Goal: Task Accomplishment & Management: Manage account settings

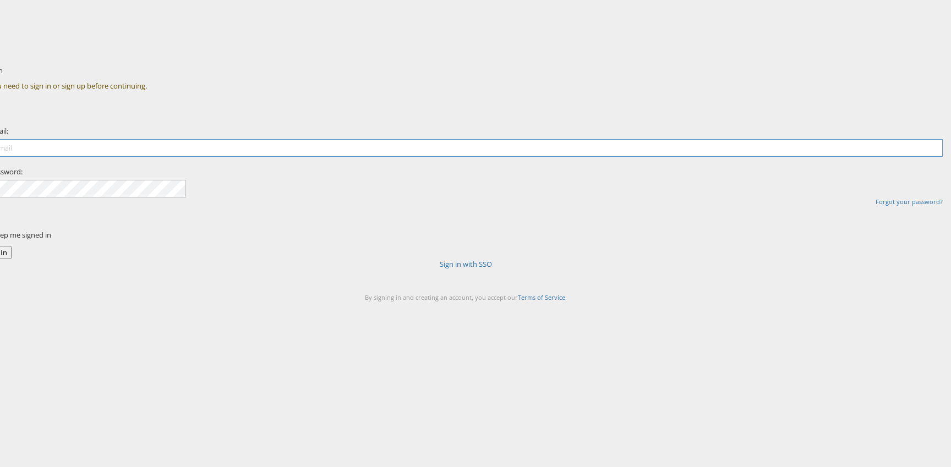
click at [441, 157] on input "email" at bounding box center [465, 148] width 953 height 18
type input "robert.ryan@kargo.com"
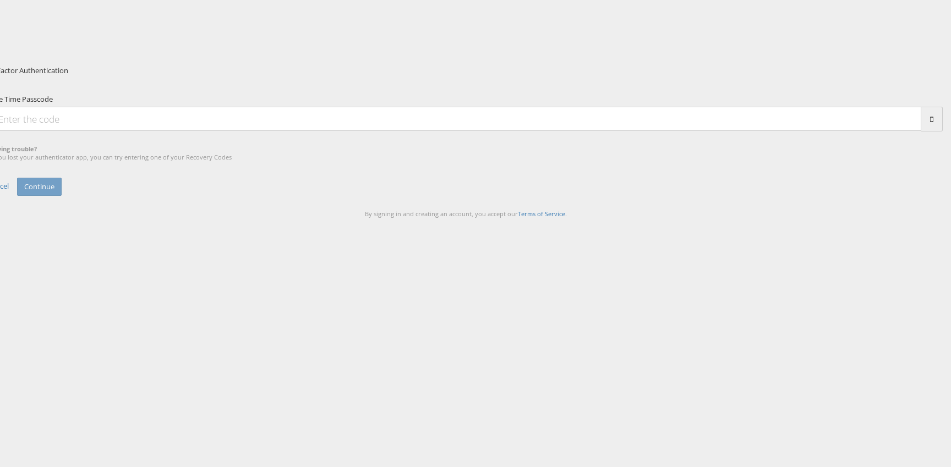
click at [488, 131] on input "One Time Passcode" at bounding box center [455, 119] width 932 height 24
type input "997124"
click at [62, 196] on button "Continue" at bounding box center [39, 187] width 45 height 18
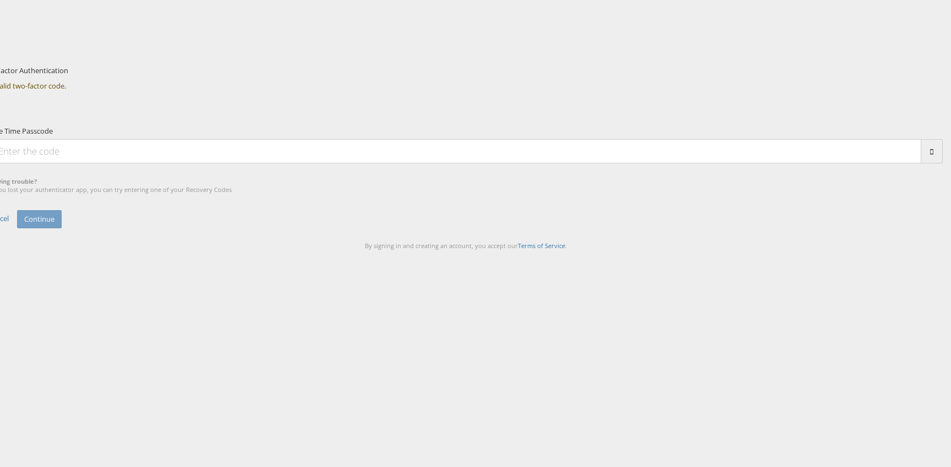
click at [431, 163] on input "One Time Passcode" at bounding box center [455, 151] width 932 height 24
type input "997124"
click at [62, 228] on button "Continue" at bounding box center [39, 219] width 45 height 18
type input "944599"
click at [62, 228] on button "Continue" at bounding box center [39, 219] width 45 height 18
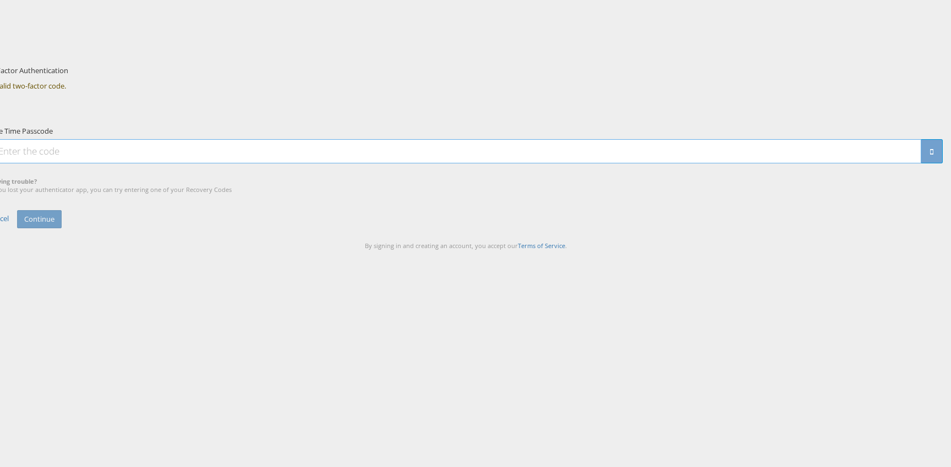
click at [411, 163] on input "One Time Passcode" at bounding box center [455, 151] width 932 height 24
paste input "b7f175f590"
type input "b7f175f590"
click at [62, 228] on button "Continue" at bounding box center [39, 219] width 45 height 18
click at [451, 163] on input "One Time Passcode" at bounding box center [455, 151] width 932 height 24
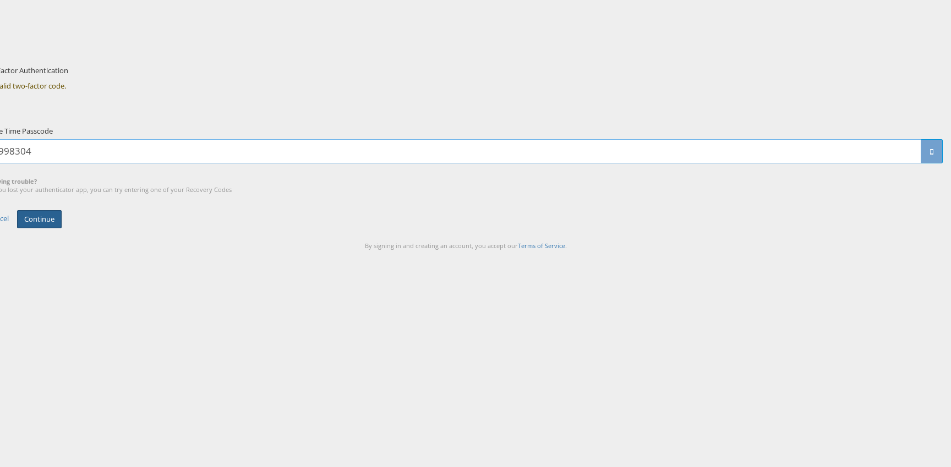
type input "998304"
click at [62, 228] on button "Continue" at bounding box center [39, 219] width 45 height 18
type input "463224"
click at [62, 228] on button "Continue" at bounding box center [39, 219] width 45 height 18
click at [425, 163] on input "One Time Passcode" at bounding box center [455, 151] width 932 height 24
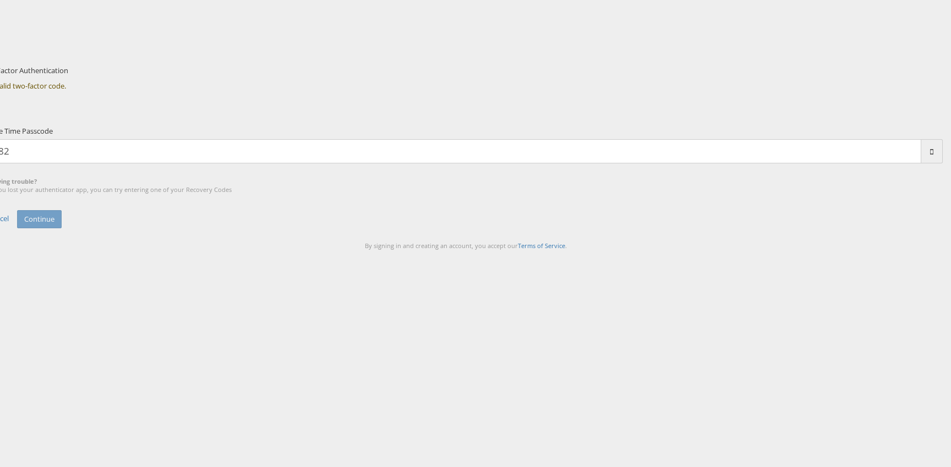
type input "8"
type input "229846"
click at [62, 228] on button "Continue" at bounding box center [39, 219] width 45 height 18
type input "062499"
click at [62, 228] on button "Continue" at bounding box center [39, 219] width 45 height 18
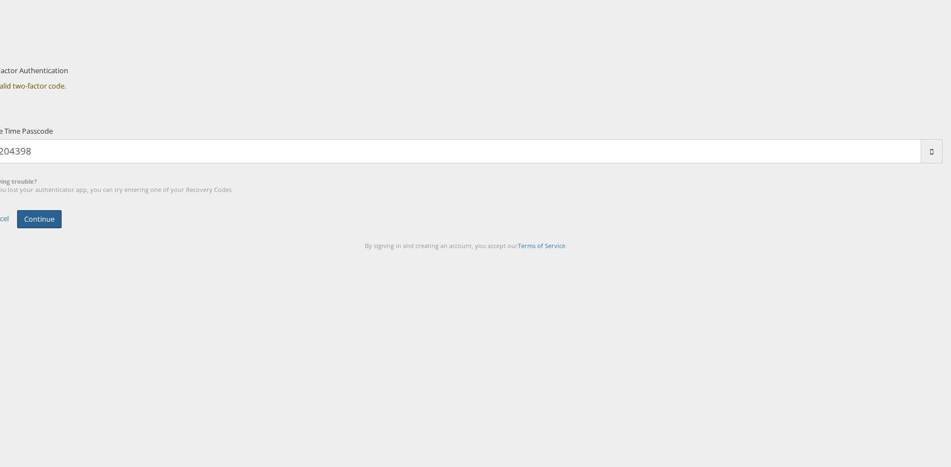
type input "204398"
click at [62, 228] on button "Continue" at bounding box center [39, 219] width 45 height 18
type input "191917"
click at [62, 228] on button "Continue" at bounding box center [39, 219] width 45 height 18
drag, startPoint x: 375, startPoint y: 135, endPoint x: 452, endPoint y: 134, distance: 77.0
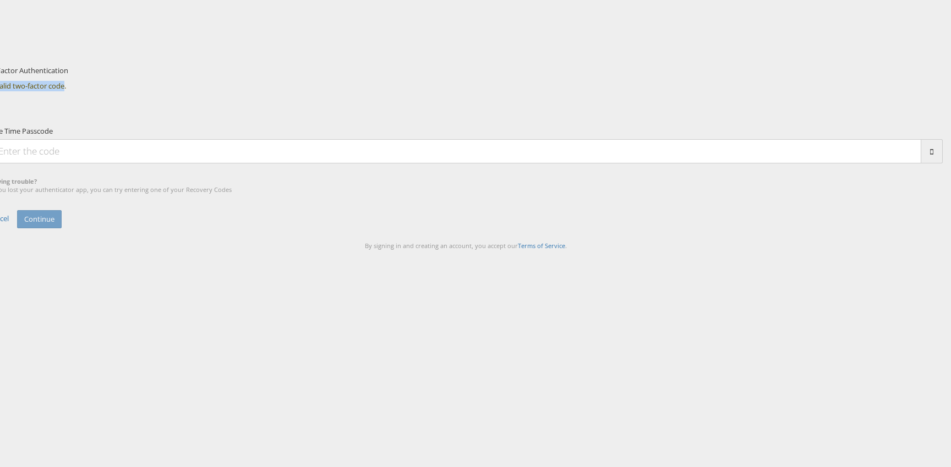
click at [452, 97] on div "Invalid two-factor code." at bounding box center [466, 85] width 970 height 21
copy div "Invalid two-factor code"
